Goal: Task Accomplishment & Management: Use online tool/utility

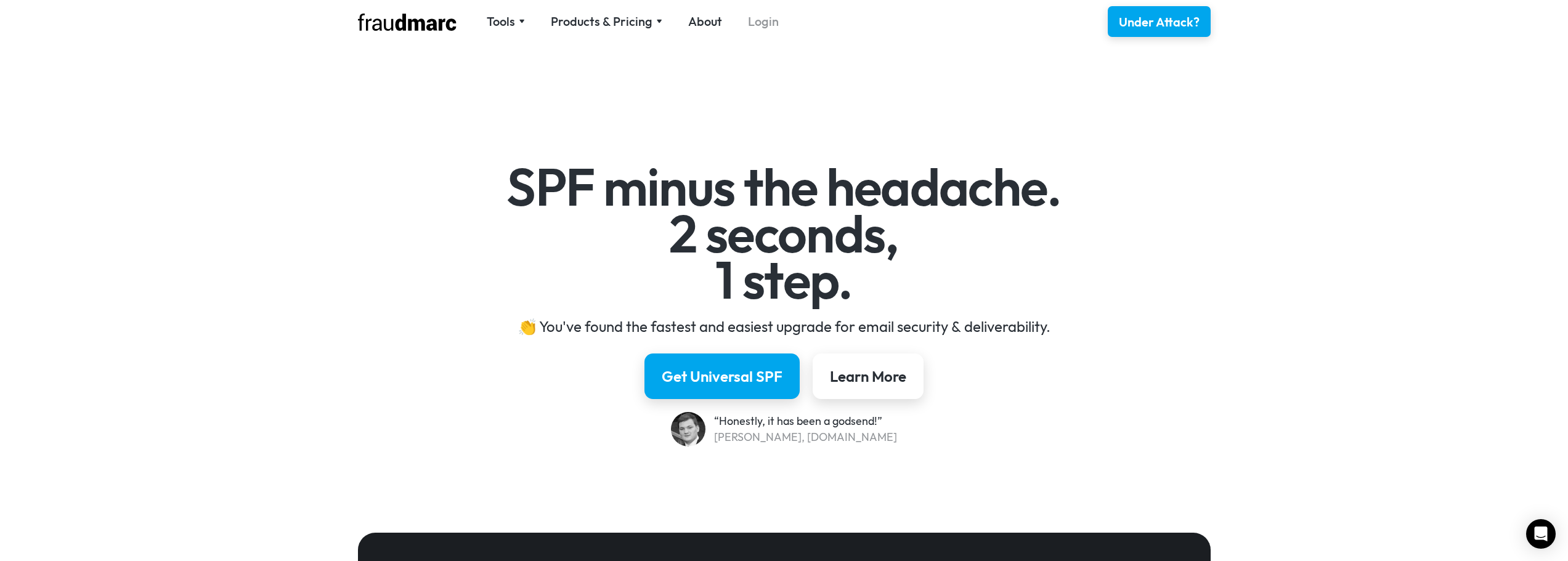
click at [753, 24] on link "Login" at bounding box center [763, 21] width 31 height 17
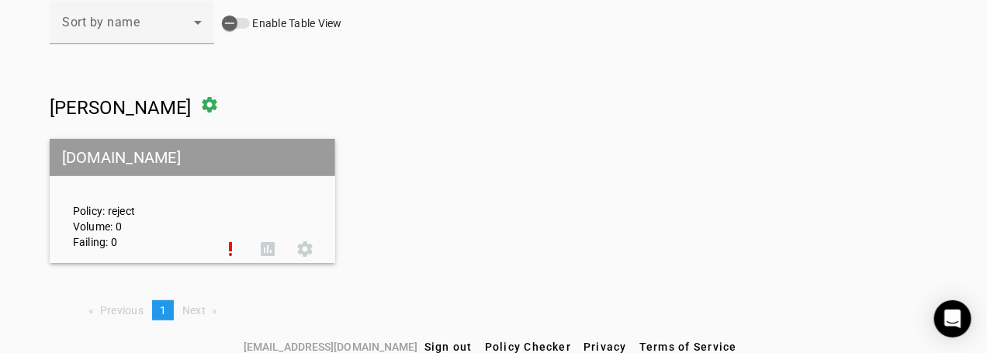
scroll to position [127, 0]
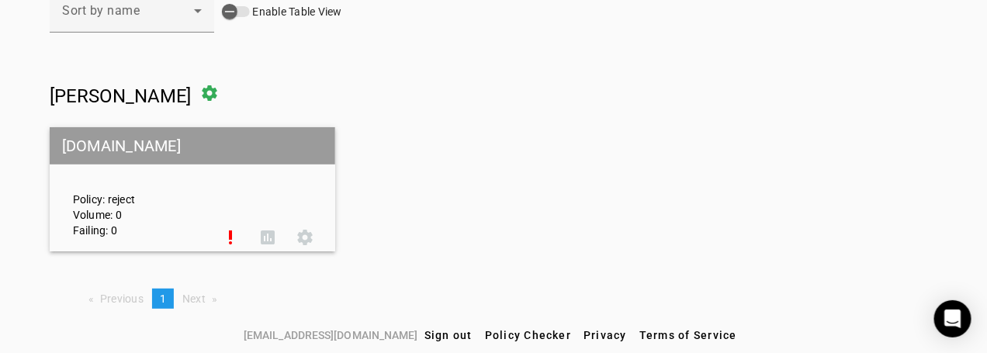
click at [197, 193] on div "Policy: reject Volume: 0 Failing: 0" at bounding box center [136, 189] width 151 height 97
click at [190, 144] on mat-grid-tile-header "[DOMAIN_NAME]" at bounding box center [193, 145] width 286 height 37
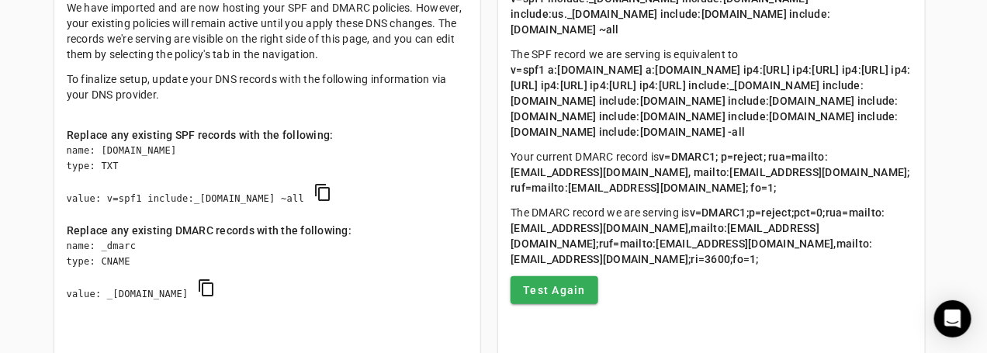
scroll to position [166, 0]
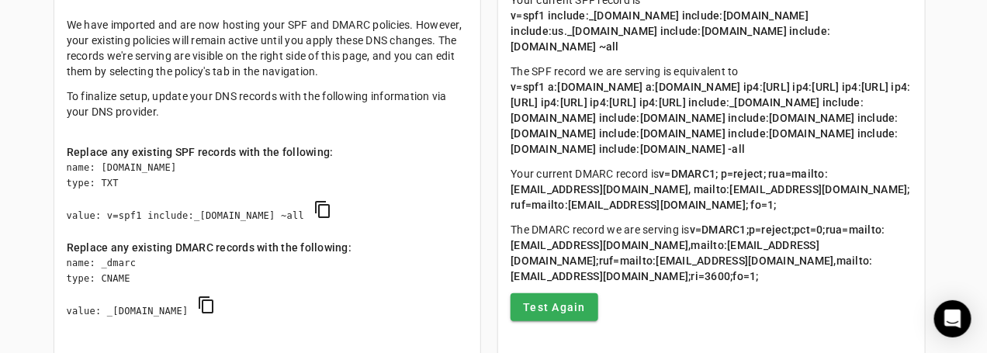
scroll to position [127, 0]
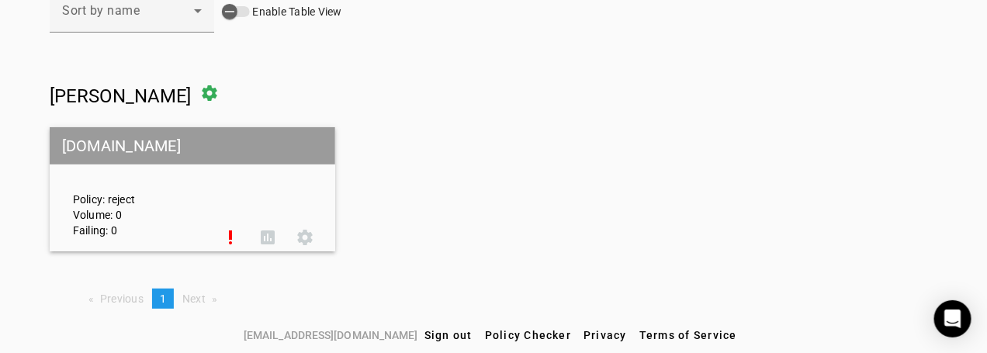
click at [180, 201] on div "Policy: reject Volume: 0 Failing: 0" at bounding box center [136, 189] width 151 height 97
click at [247, 213] on div "Policy: reject Volume: 0 Failing: 0 priority_high assessment settings" at bounding box center [193, 190] width 286 height 120
click at [231, 240] on span at bounding box center [230, 237] width 37 height 37
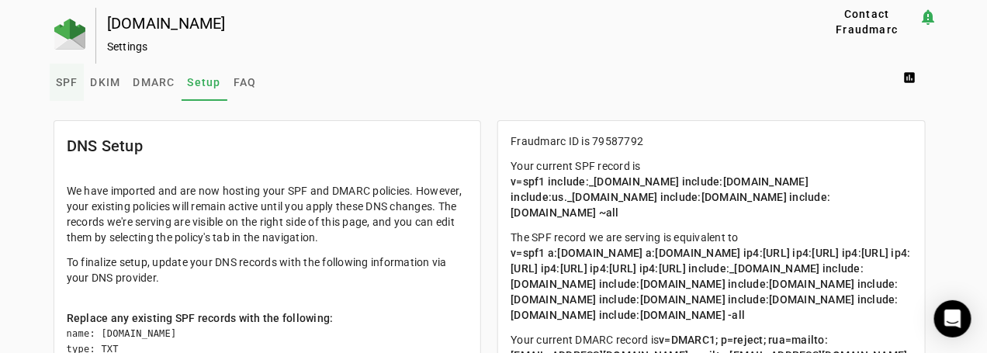
click at [67, 78] on span "SPF" at bounding box center [67, 82] width 23 height 11
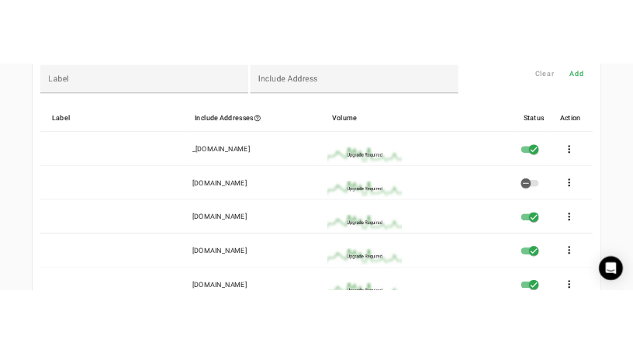
scroll to position [155, 0]
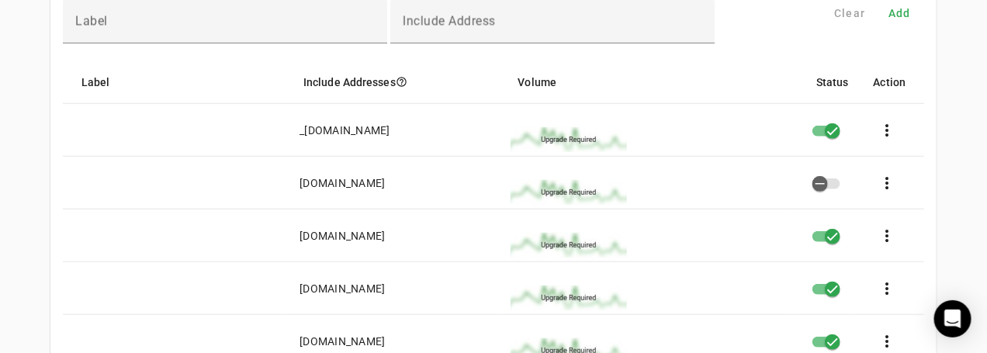
click at [435, 333] on mat-cell "[DOMAIN_NAME]" at bounding box center [392, 341] width 211 height 53
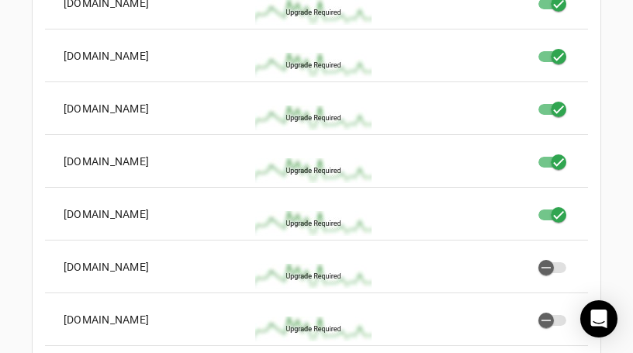
scroll to position [427, 0]
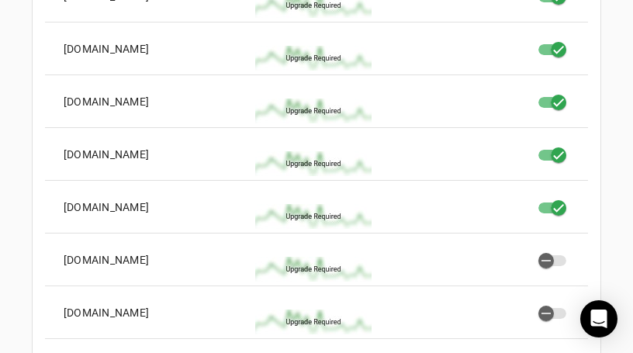
drag, startPoint x: 149, startPoint y: 206, endPoint x: 58, endPoint y: 203, distance: 90.9
click at [58, 203] on mat-cell "[DOMAIN_NAME]" at bounding box center [144, 207] width 198 height 53
copy div "[DOMAIN_NAME]"
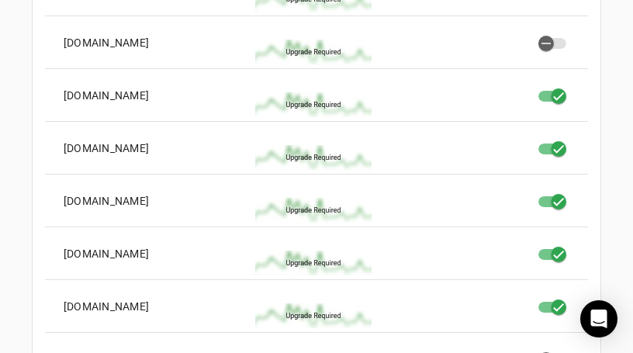
scroll to position [310, 0]
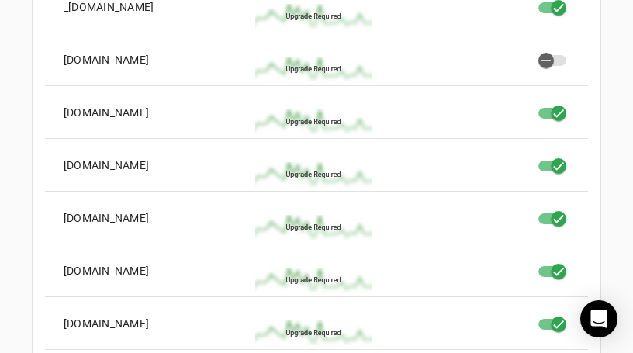
drag, startPoint x: 227, startPoint y: 61, endPoint x: 62, endPoint y: 61, distance: 164.6
click at [64, 61] on div "[DOMAIN_NAME]" at bounding box center [106, 60] width 85 height 16
copy div "[DOMAIN_NAME]"
drag, startPoint x: 150, startPoint y: 270, endPoint x: 63, endPoint y: 259, distance: 87.6
click at [63, 259] on mat-cell "[DOMAIN_NAME]" at bounding box center [144, 271] width 198 height 53
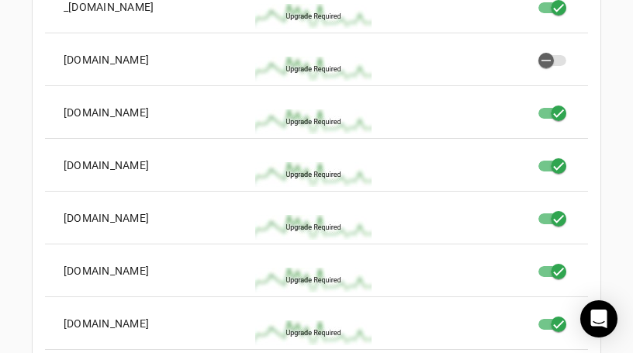
copy div "[DOMAIN_NAME]"
